Goal: Task Accomplishment & Management: Manage account settings

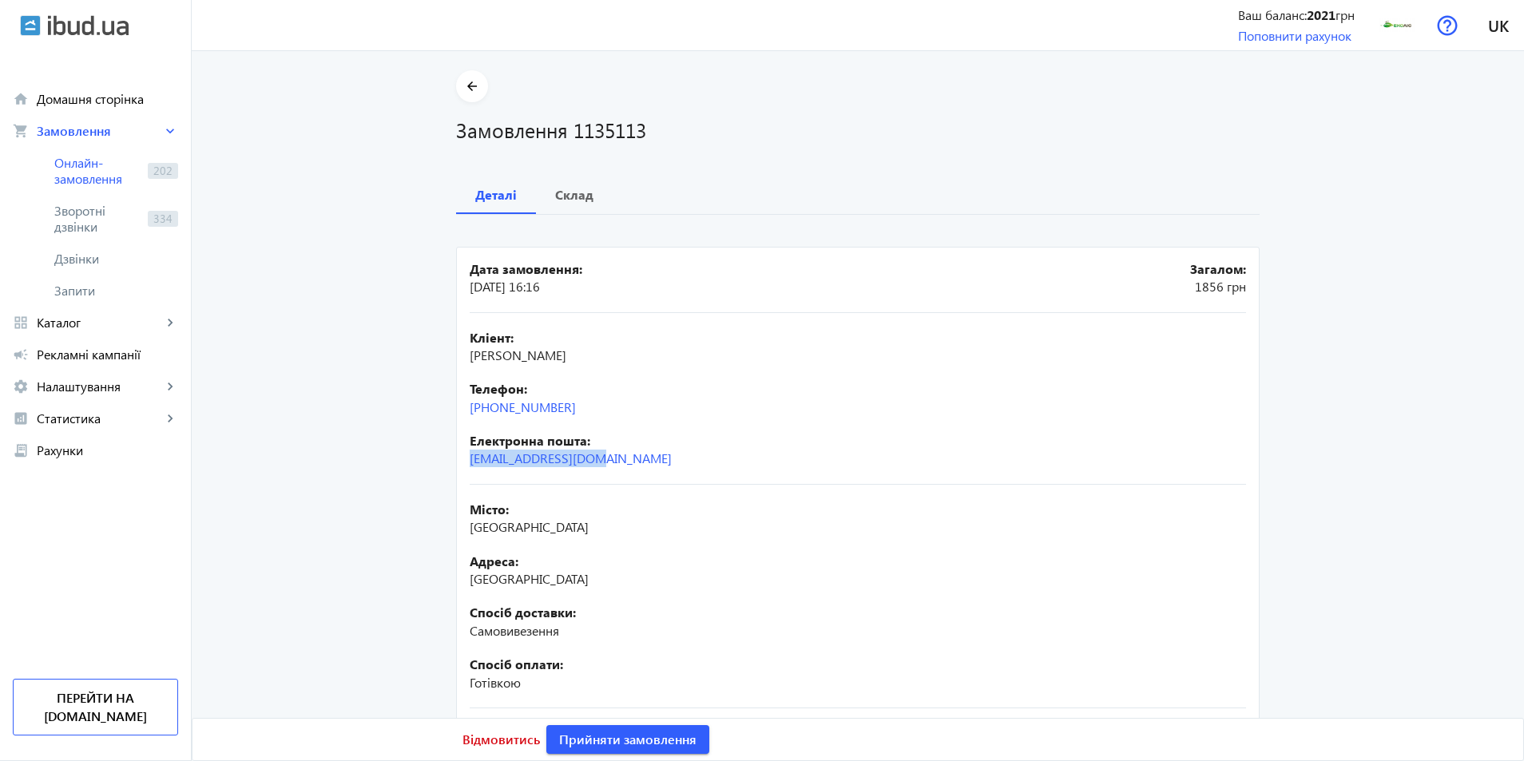
scroll to position [111, 0]
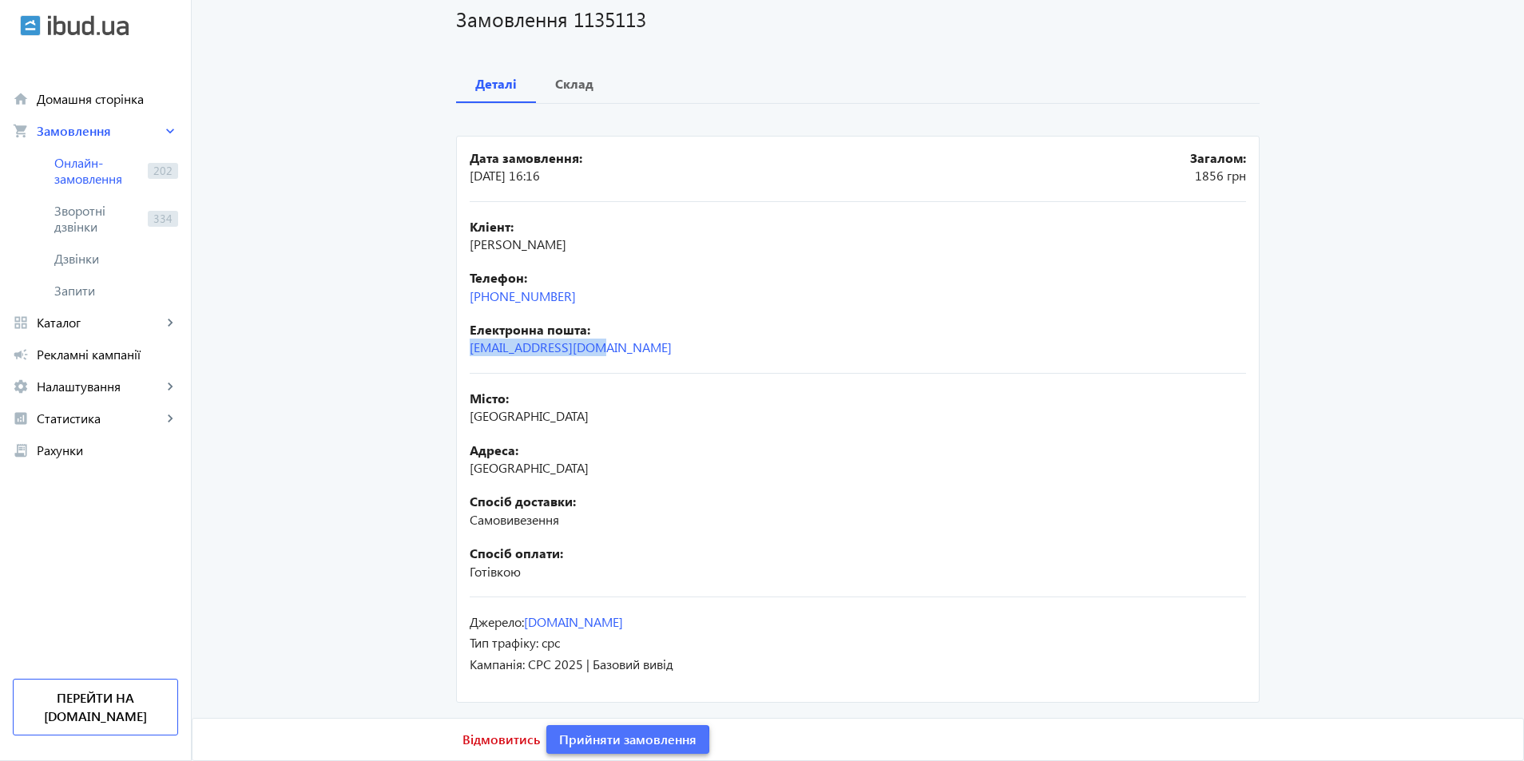
click at [603, 743] on span "Прийняти замовлення" at bounding box center [627, 740] width 137 height 18
click at [656, 741] on span "Прийняти замовлення" at bounding box center [627, 740] width 137 height 18
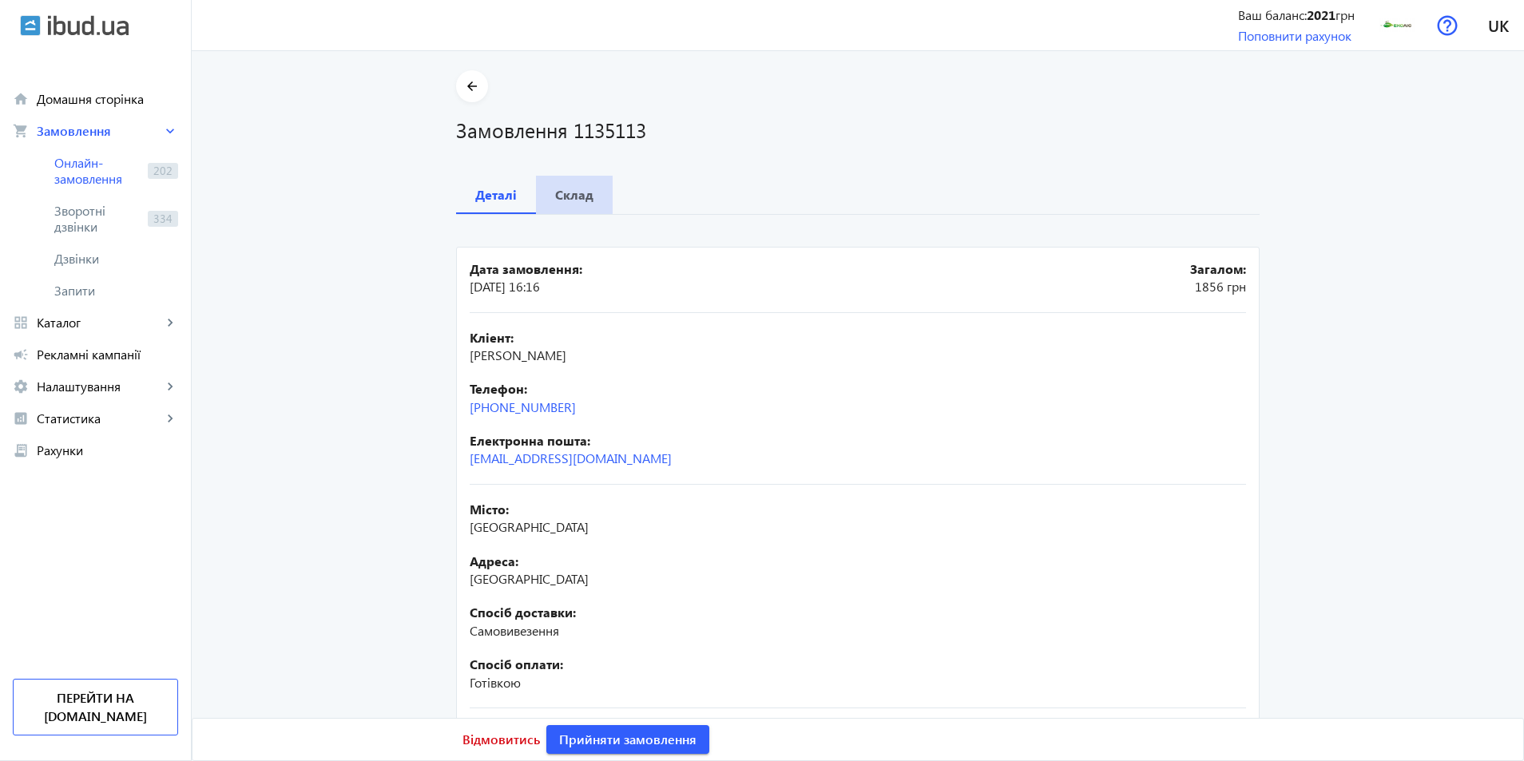
click at [562, 194] on b "Склад" at bounding box center [574, 194] width 38 height 13
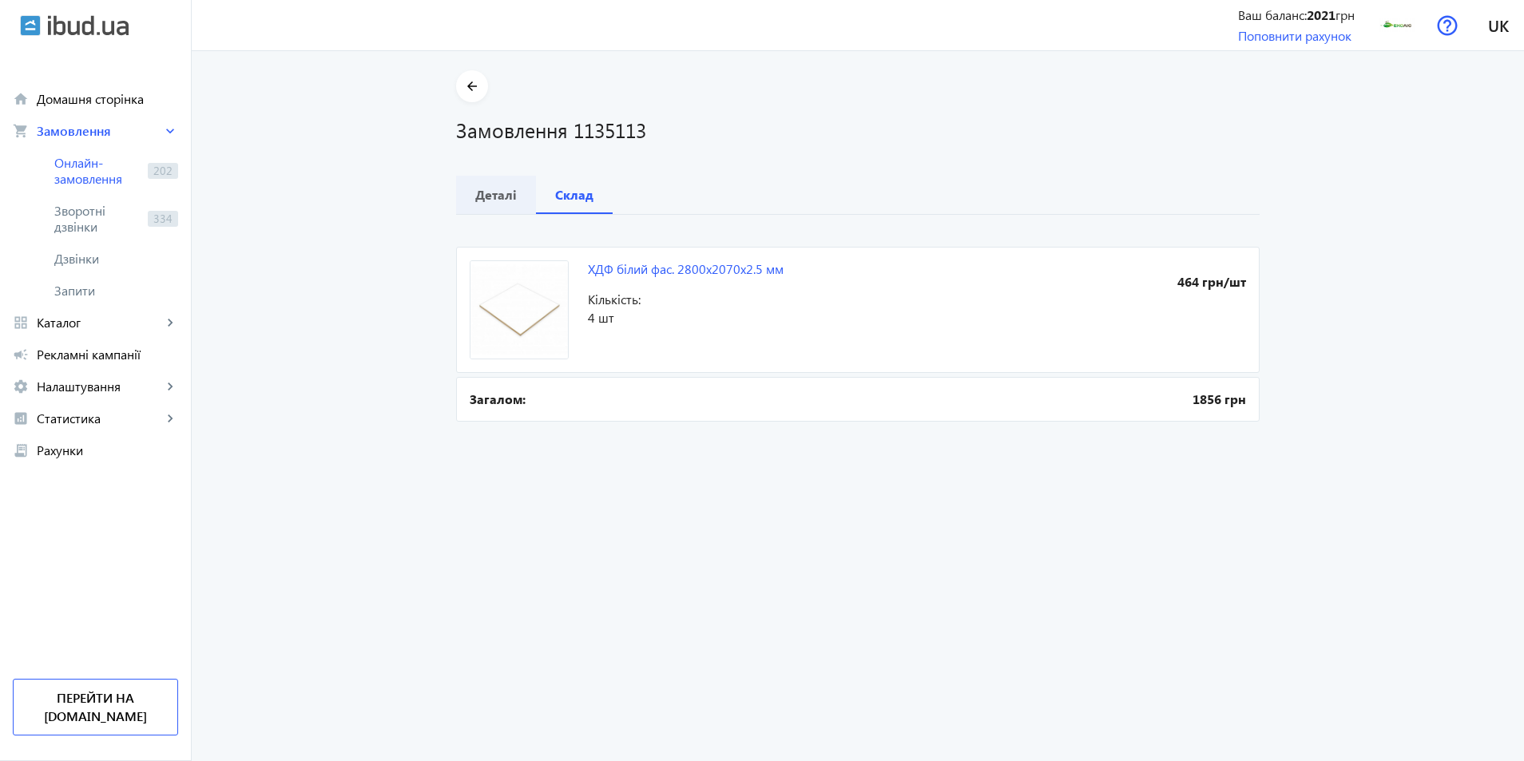
click at [500, 182] on span "Деталі" at bounding box center [496, 195] width 42 height 38
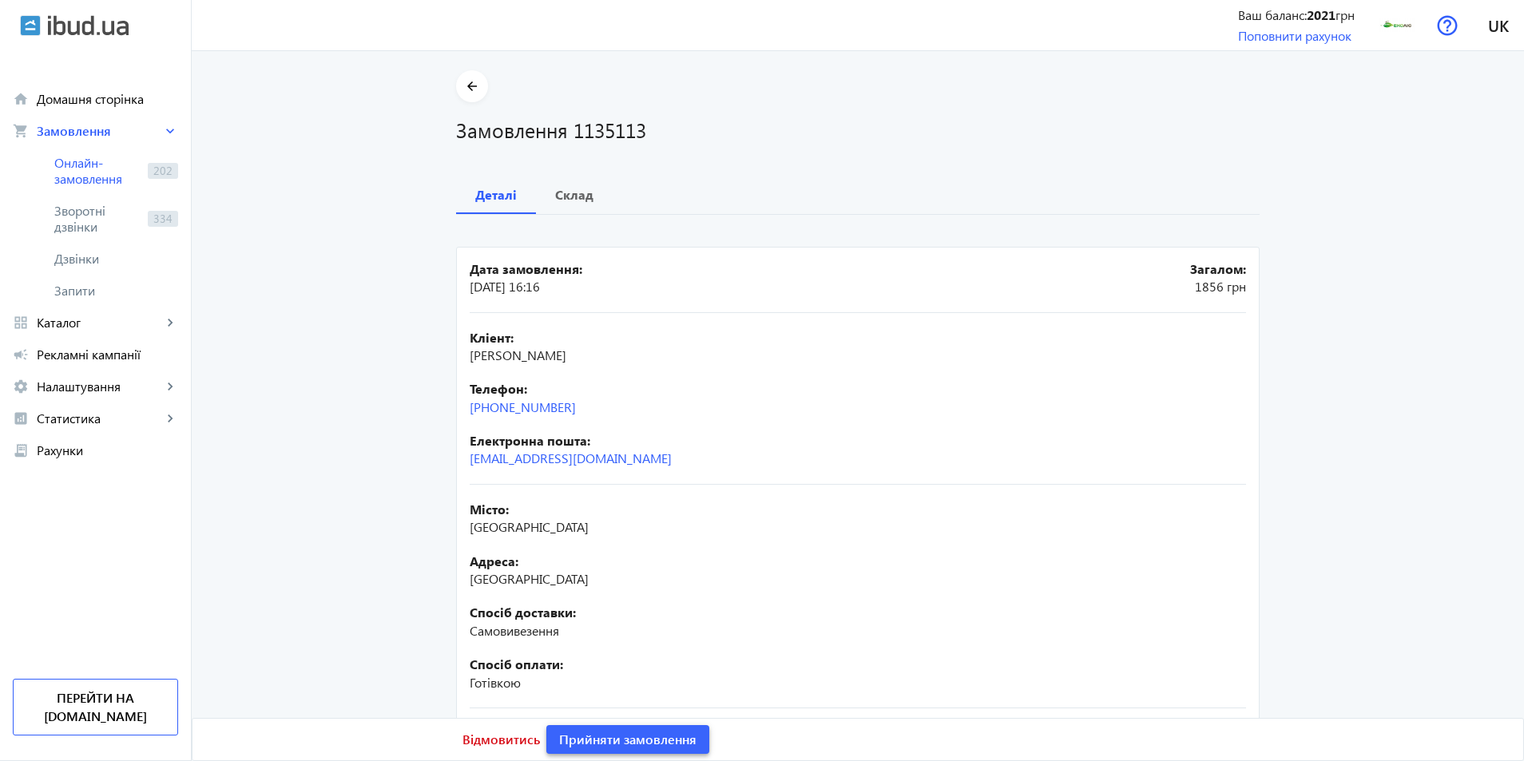
click at [658, 744] on span "Прийняти замовлення" at bounding box center [627, 740] width 137 height 18
click at [658, 744] on span "Замовлення опрацьоване" at bounding box center [637, 740] width 157 height 18
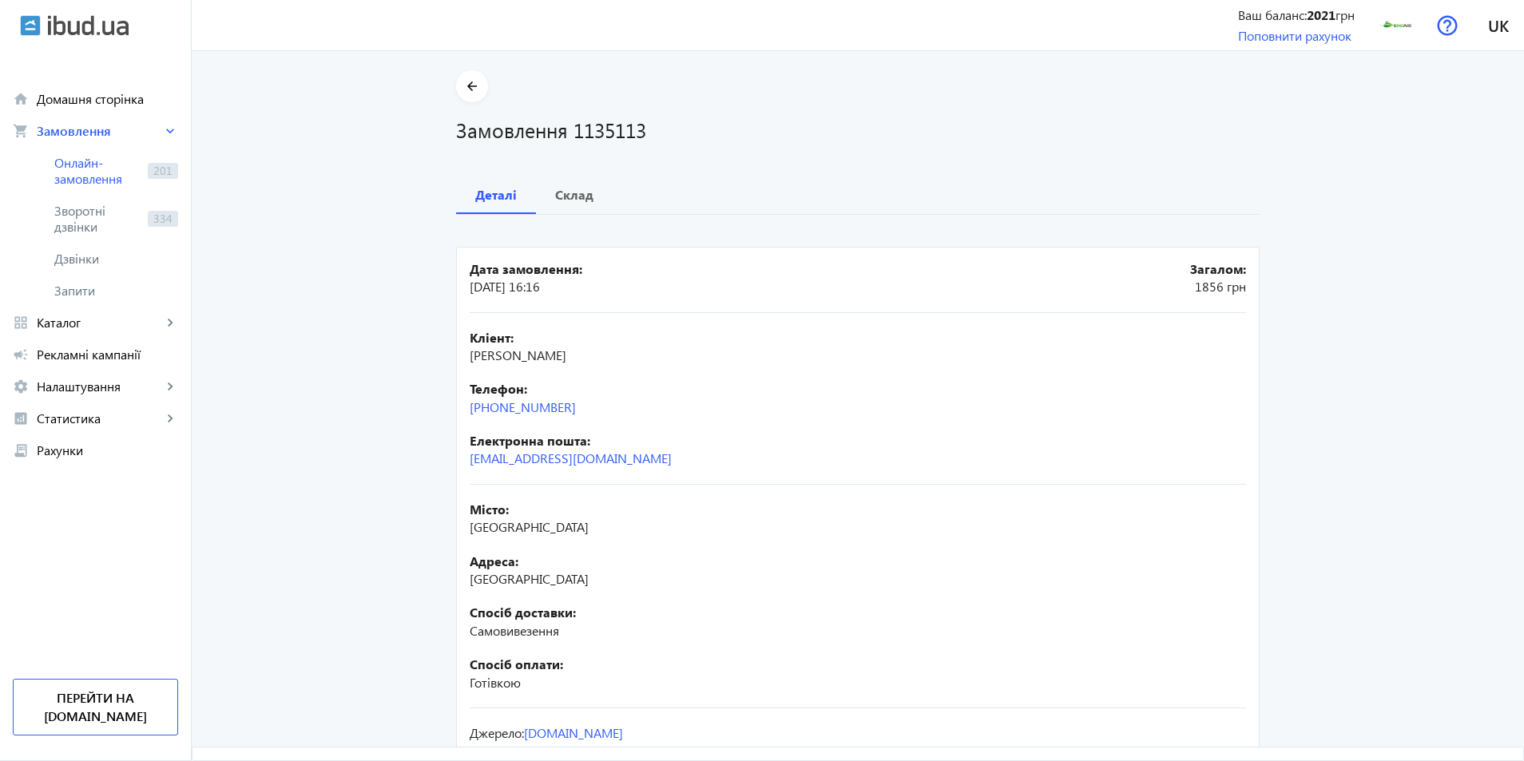
scroll to position [111, 0]
